Goal: Task Accomplishment & Management: Manage account settings

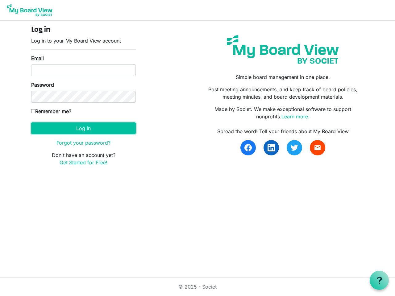
click at [83, 128] on button "Log in" at bounding box center [83, 128] width 104 height 12
click at [379, 280] on use at bounding box center [378, 279] width 5 height 7
